Goal: Check status: Check status

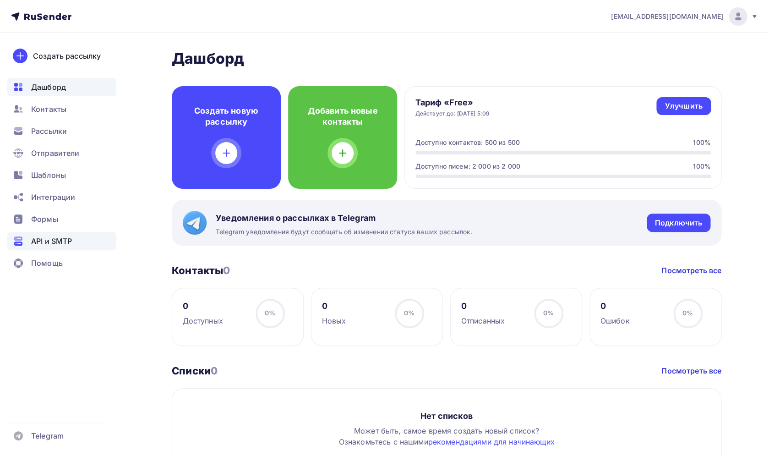
click at [65, 247] on div "API и SMTP" at bounding box center [61, 241] width 109 height 18
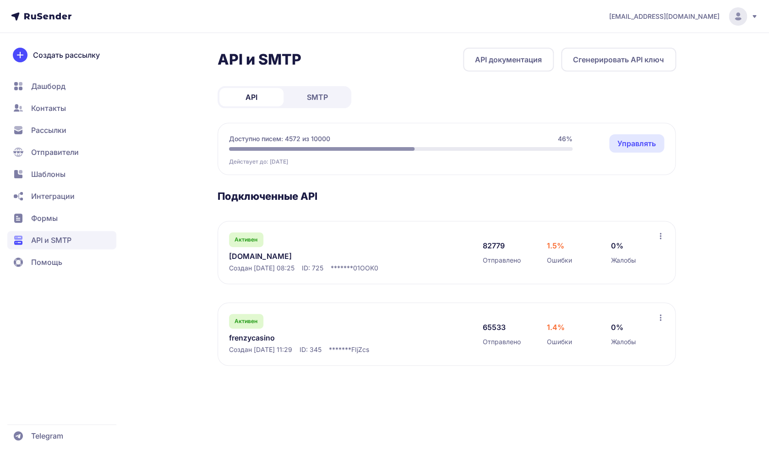
click at [293, 141] on span "Доступно писем: 4572 из 10000" at bounding box center [279, 138] width 101 height 9
click at [285, 138] on span "Доступно писем: 4572 из 10000" at bounding box center [279, 138] width 101 height 9
click at [279, 140] on span "Доступно писем: 4572 из 10000" at bounding box center [279, 138] width 101 height 9
click at [265, 260] on link "frenzymails.com" at bounding box center [323, 256] width 188 height 11
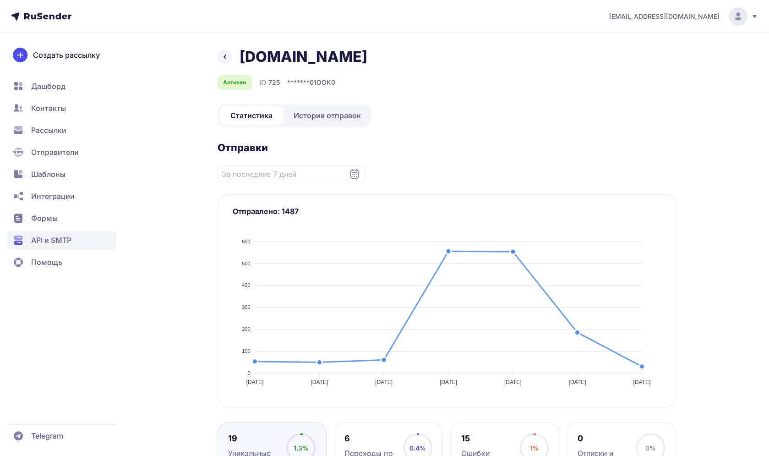
click at [319, 120] on span "История отправок" at bounding box center [327, 115] width 67 height 11
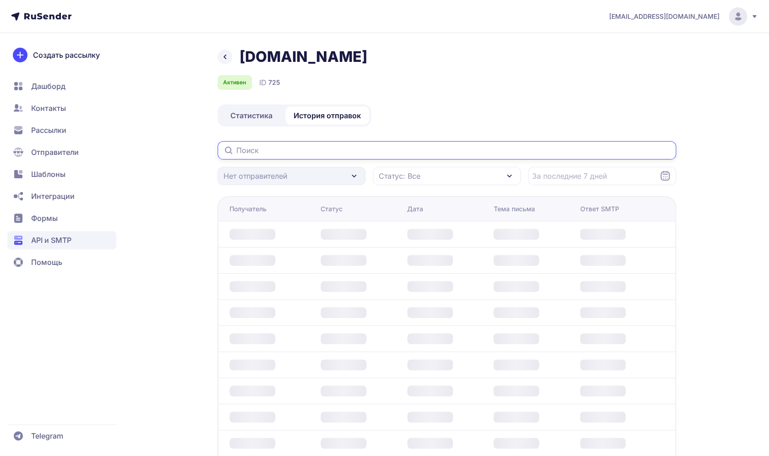
click at [336, 150] on input "text" at bounding box center [447, 150] width 459 height 18
paste input "e.haque0736@gmail.com"
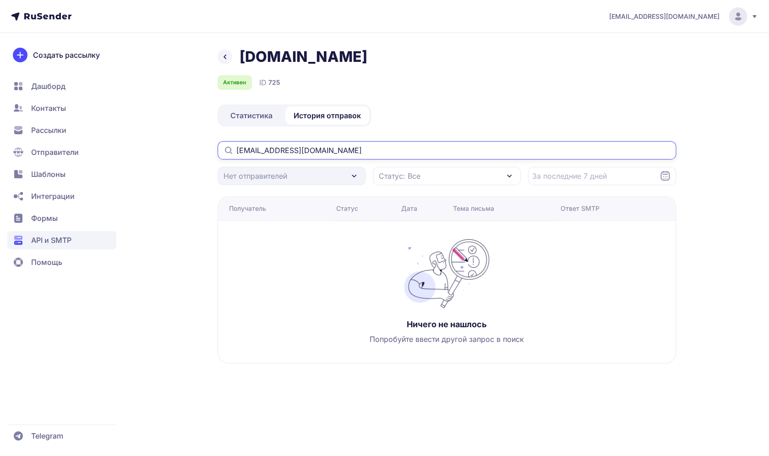
click at [284, 148] on input "e.haque0736@gmail.com" at bounding box center [447, 150] width 459 height 18
type input "e.haque0736@gmail.com"
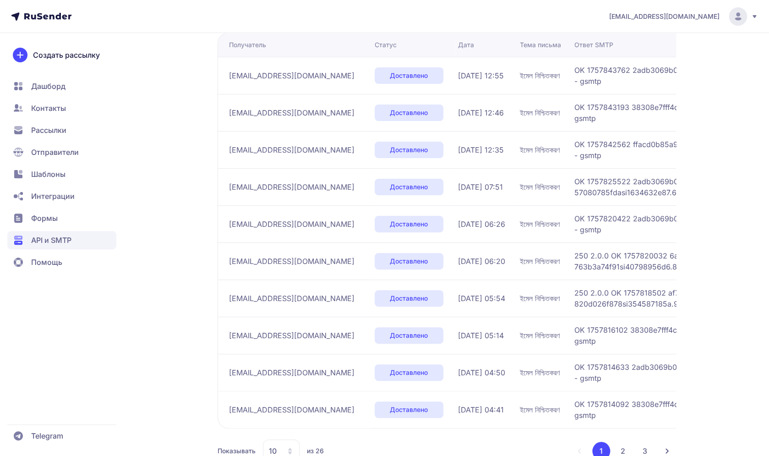
scroll to position [162, 0]
